Goal: Find contact information: Find contact information

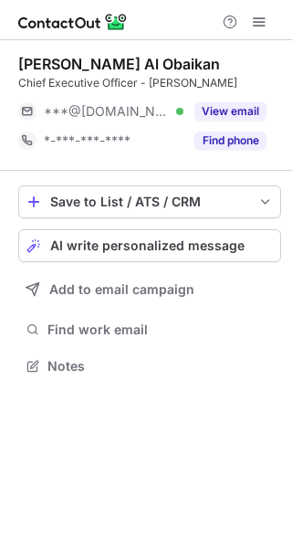
scroll to position [9, 9]
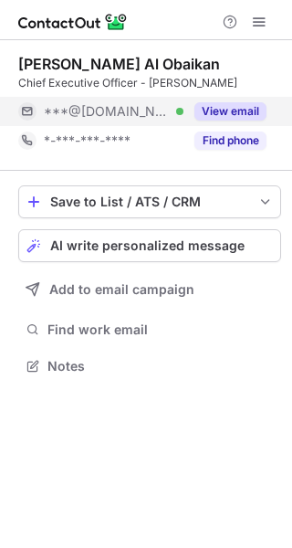
click at [241, 107] on button "View email" at bounding box center [230, 111] width 72 height 18
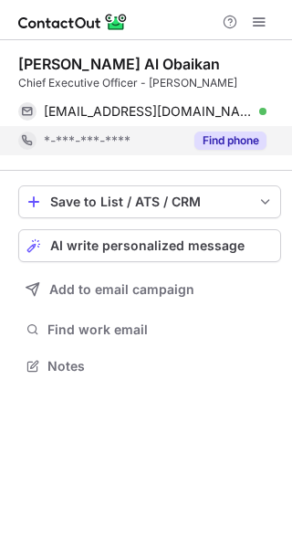
click at [241, 135] on button "Find phone" at bounding box center [230, 140] width 72 height 18
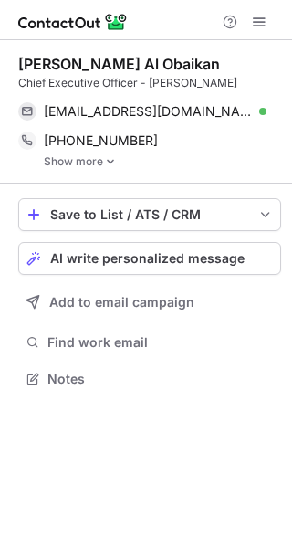
scroll to position [365, 292]
click at [105, 159] on img at bounding box center [110, 161] width 11 height 13
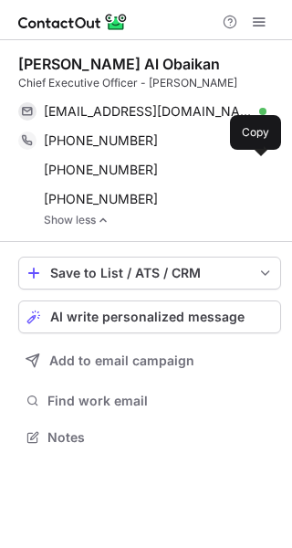
scroll to position [424, 292]
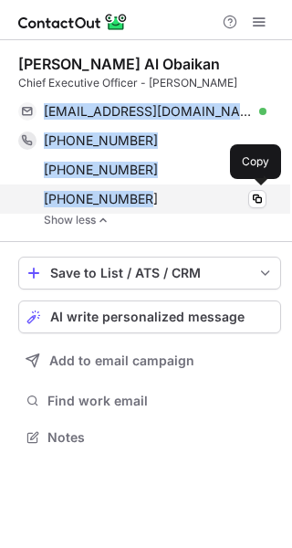
drag, startPoint x: 43, startPoint y: 100, endPoint x: 162, endPoint y: 196, distance: 153.1
click at [162, 196] on div "Mansour Al Obaikan Chief Executive Officer - Alarabia OOH malobaikan@gmail.com …" at bounding box center [149, 141] width 263 height 172
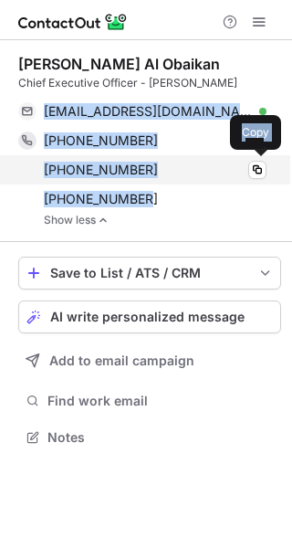
copy div "malobaikan@gmail.com Verified Copy +966556333339 Copy WhatsApp +966114776781 Co…"
